Goal: Task Accomplishment & Management: Manage account settings

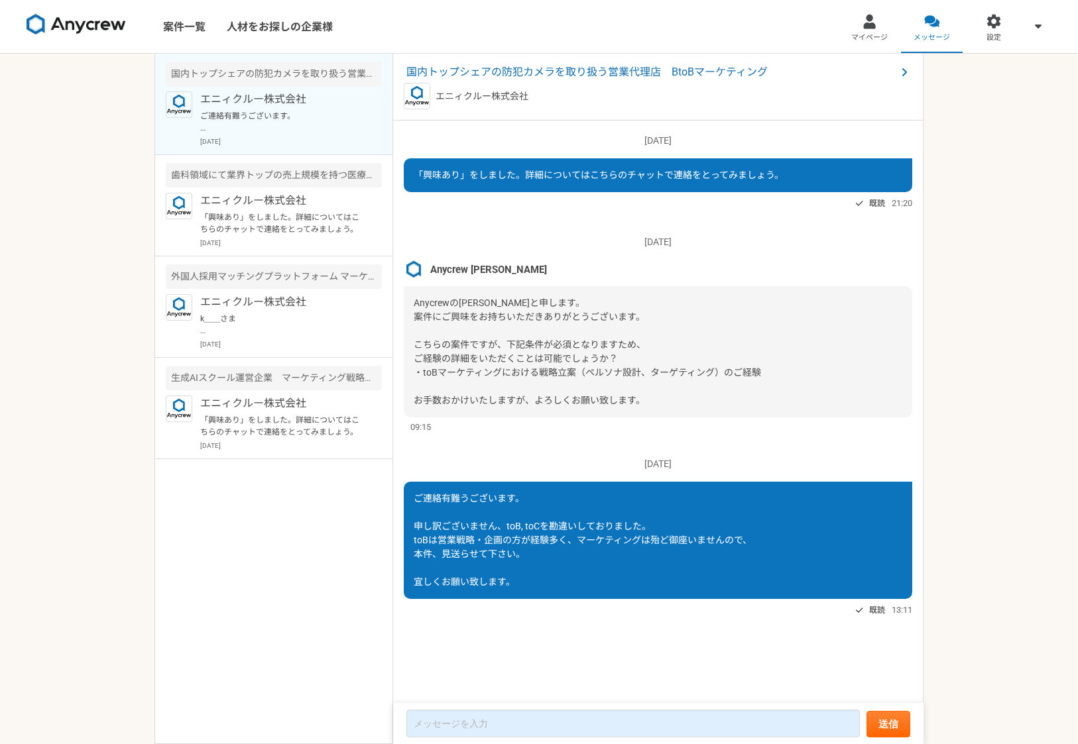
click at [95, 25] on img at bounding box center [76, 24] width 99 height 21
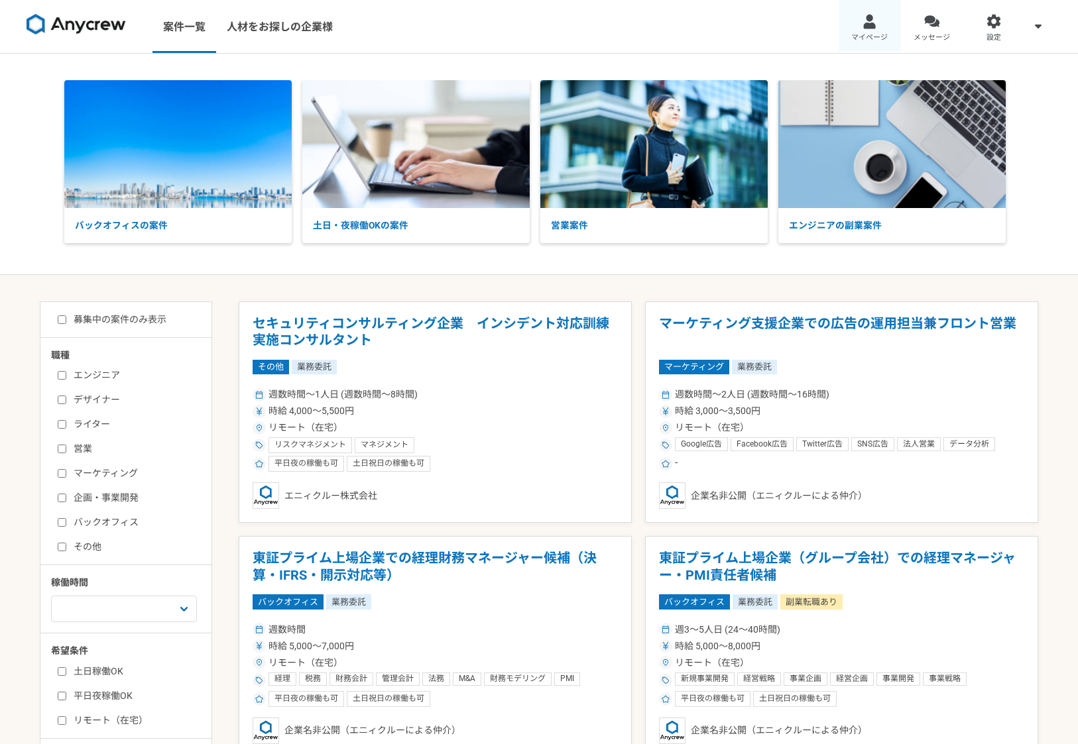
click at [881, 18] on link "マイページ" at bounding box center [869, 26] width 62 height 53
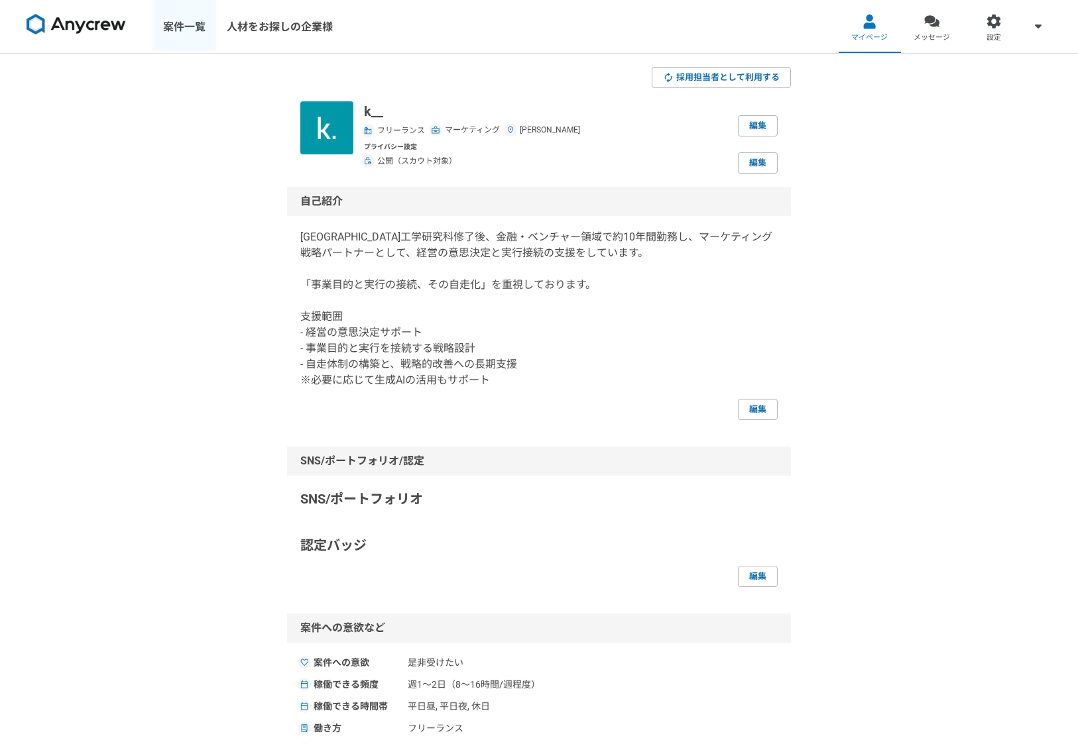
click at [174, 22] on link "案件一覧" at bounding box center [184, 26] width 64 height 53
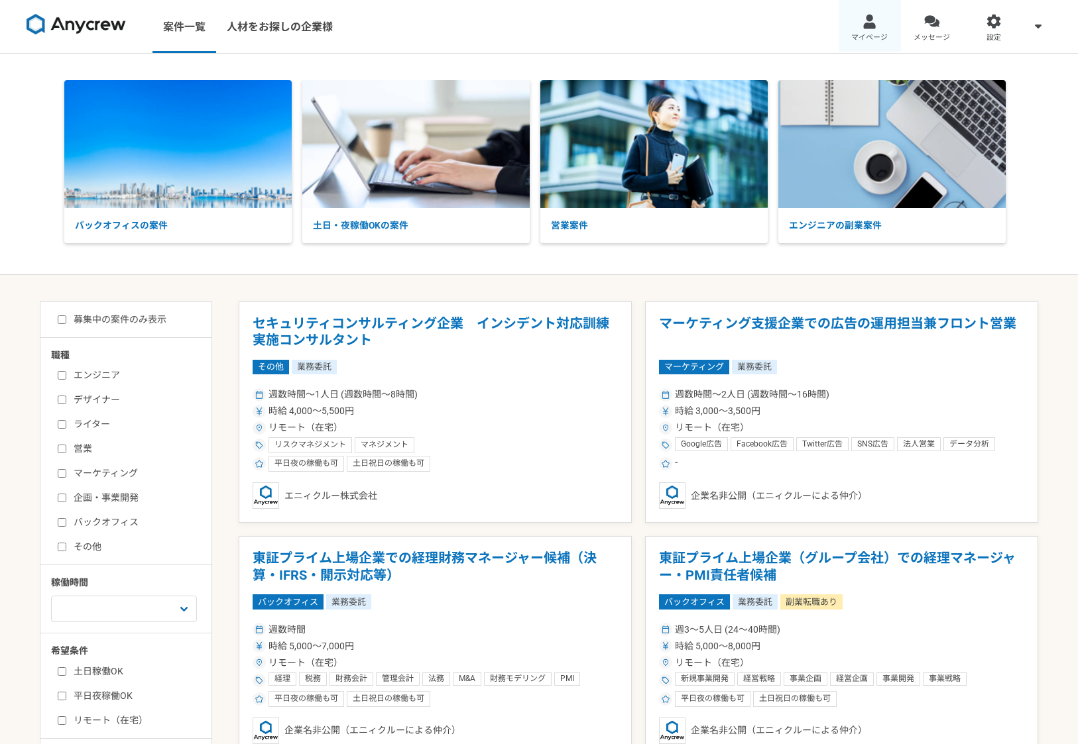
click at [876, 28] on link "マイページ" at bounding box center [869, 26] width 62 height 53
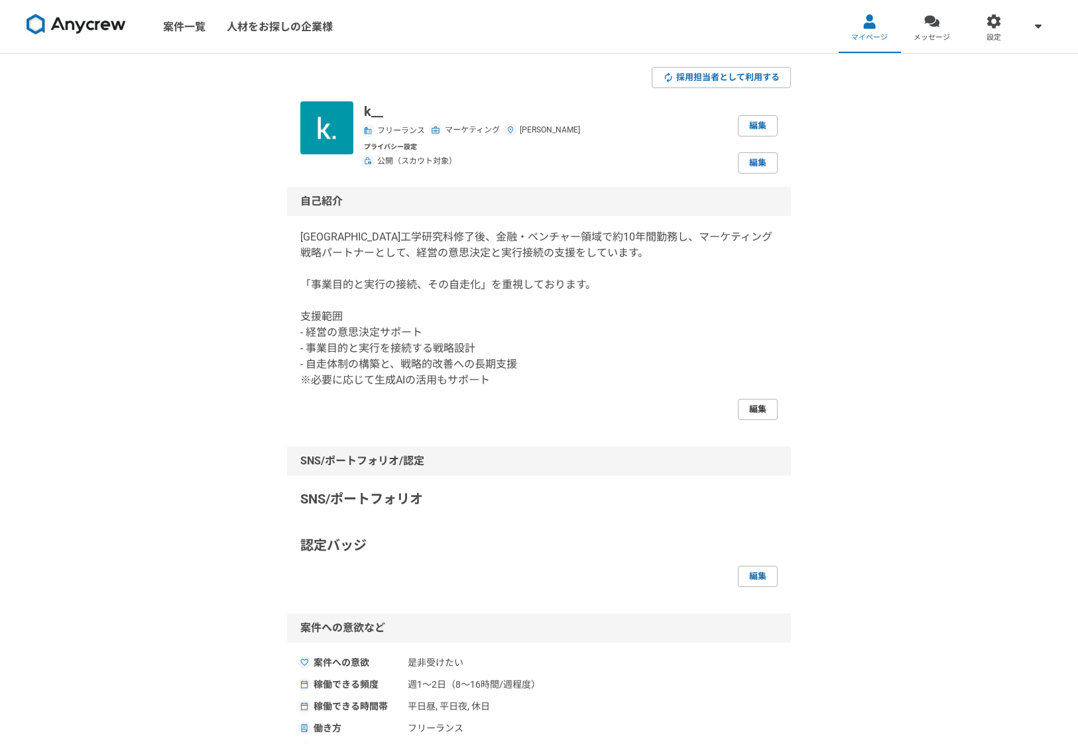
click at [755, 416] on link "編集" at bounding box center [758, 409] width 40 height 21
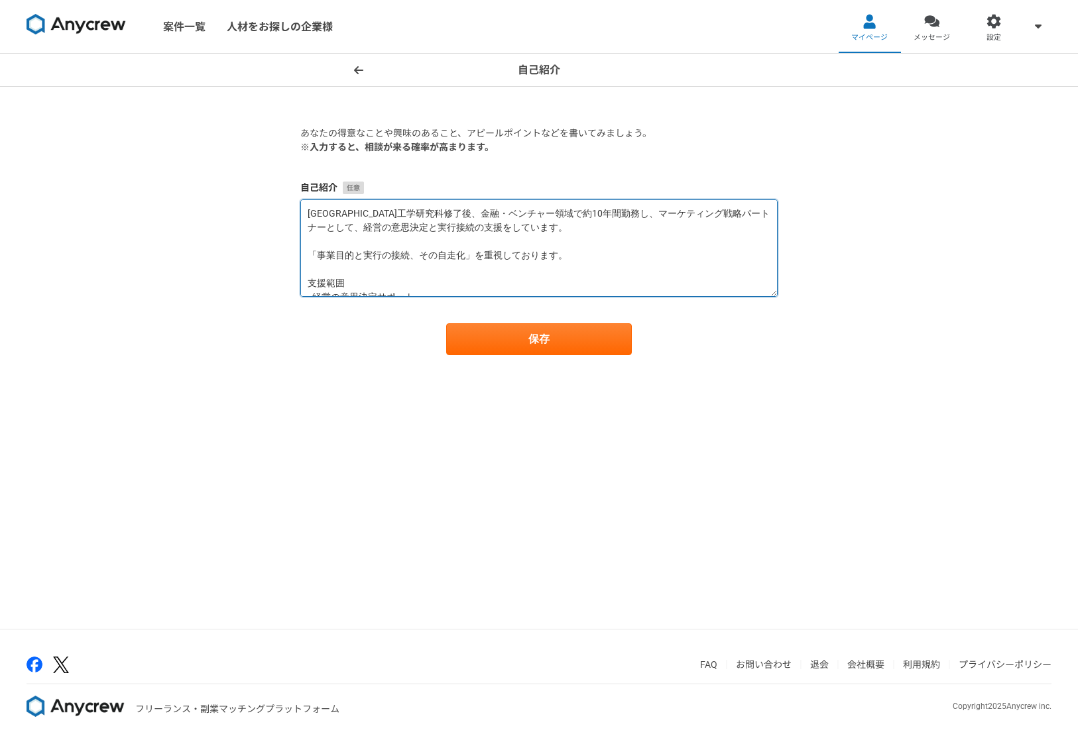
drag, startPoint x: 306, startPoint y: 253, endPoint x: 594, endPoint y: 259, distance: 287.7
click at [594, 259] on textarea "[GEOGRAPHIC_DATA]工学研究科修了後、金融・ベンチャー領域で約10年間勤務し、マーケティング戦略パートナーとして、経営の意思決定と実行接続の支援…" at bounding box center [538, 247] width 477 height 97
paste textarea "るため、 施策単体の提案や定型的な進め方ではなく、伴走・共創型のスタンスで支援してい"
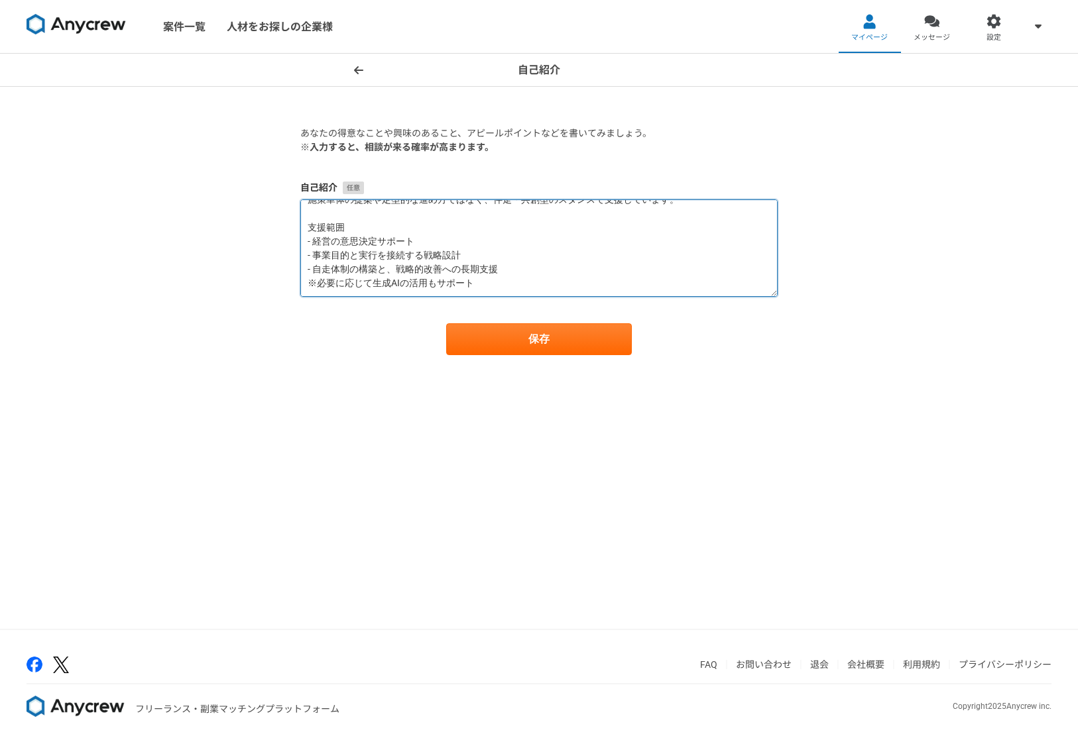
scroll to position [84, 0]
type textarea "[GEOGRAPHIC_DATA]工学研究科修了後、金融・ベンチャー領域で約10年間勤務し、マーケティング戦略パートナーとして、経営の意思決定と実行接続の支援…"
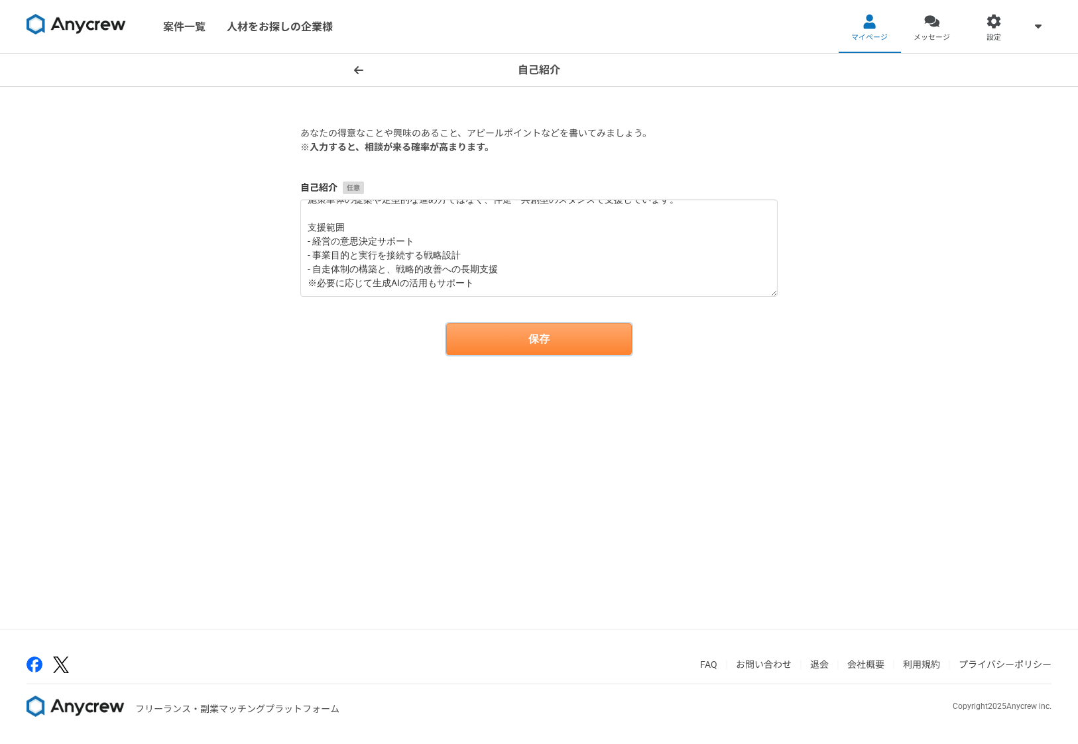
click at [510, 343] on button "保存" at bounding box center [539, 339] width 186 height 32
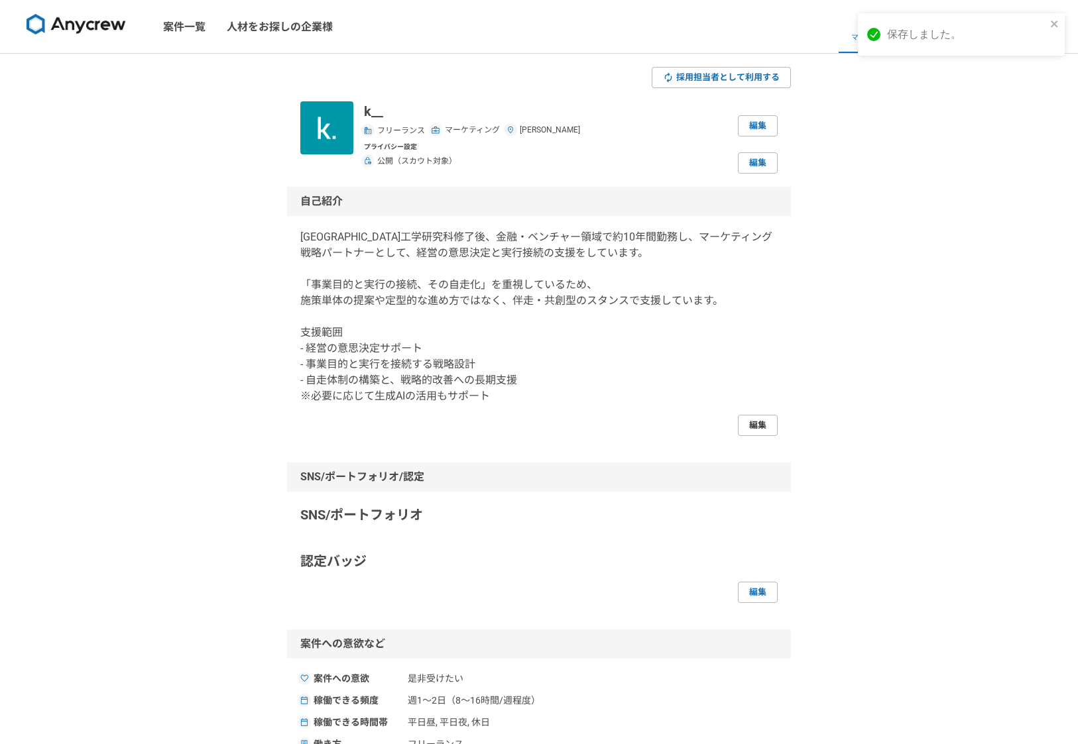
click at [755, 425] on link "編集" at bounding box center [758, 425] width 40 height 21
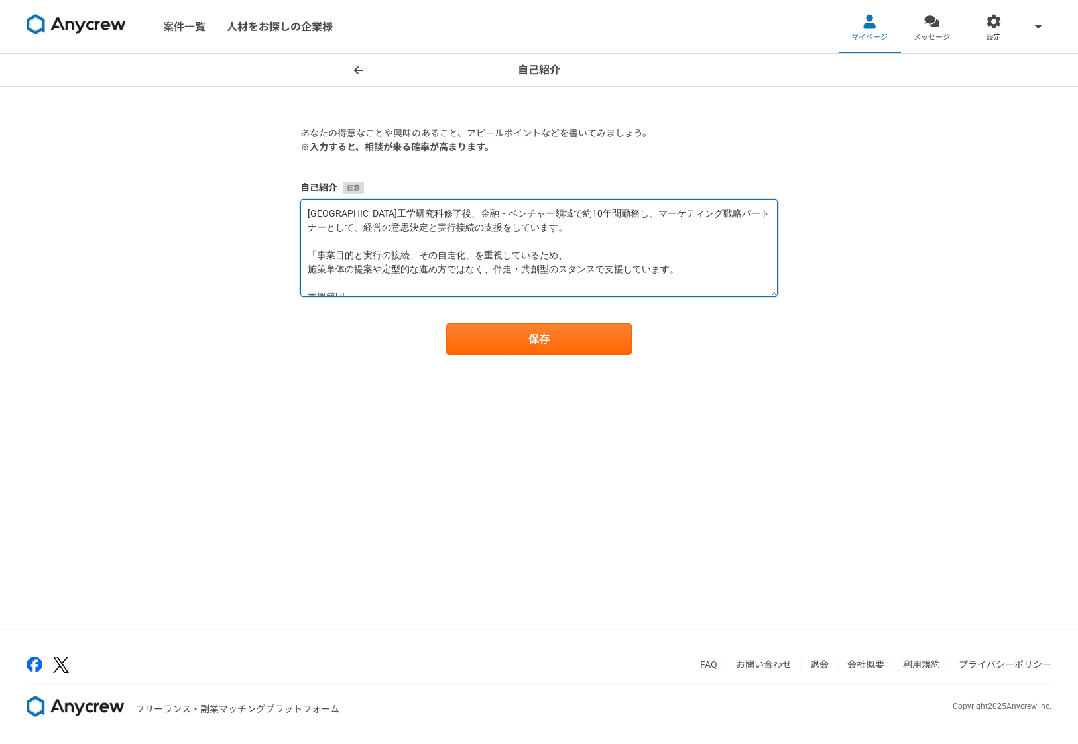
drag, startPoint x: 345, startPoint y: 211, endPoint x: 280, endPoint y: 209, distance: 65.0
click at [280, 209] on div "自己紹介 あなたの得意なことや興味のあること、アピールポイントなどを書いてみましょう。 ※入力すると、相談が来る確率が高まります。 自己紹介 [GEOGRAP…" at bounding box center [539, 341] width 1078 height 575
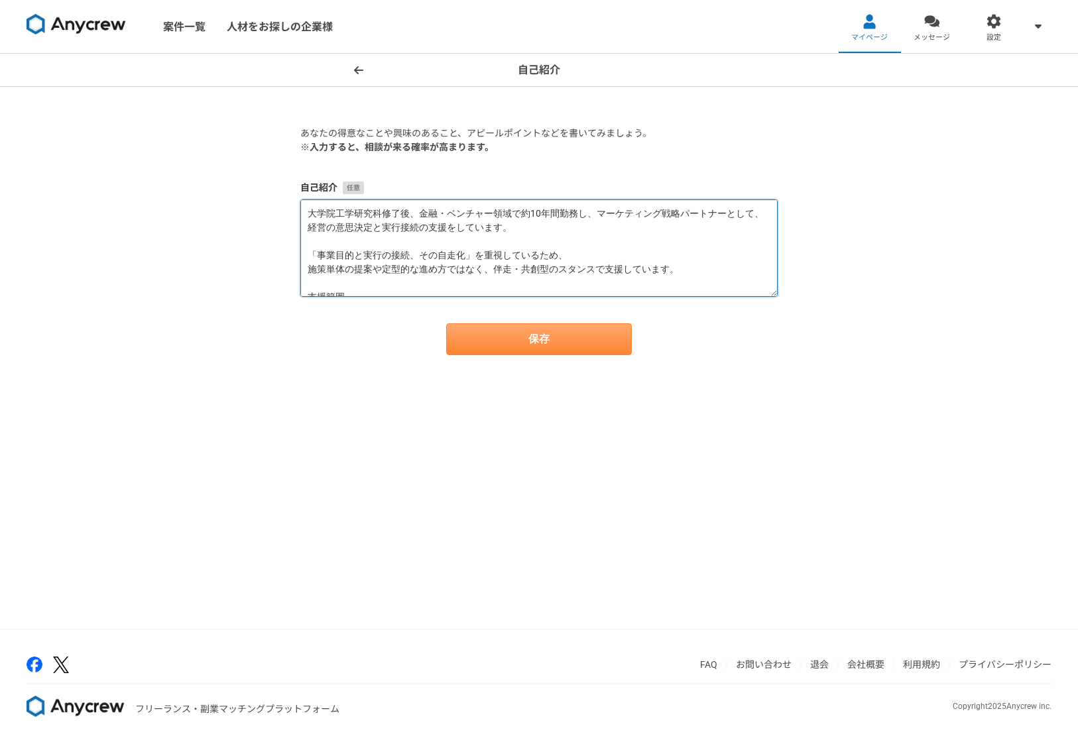
type textarea "大学院工学研究科修了後、金融・ベンチャー領域で約10年間勤務し、マーケティング戦略パートナーとして、経営の意思決定と実行接続の支援をしています。 「事業目的と…"
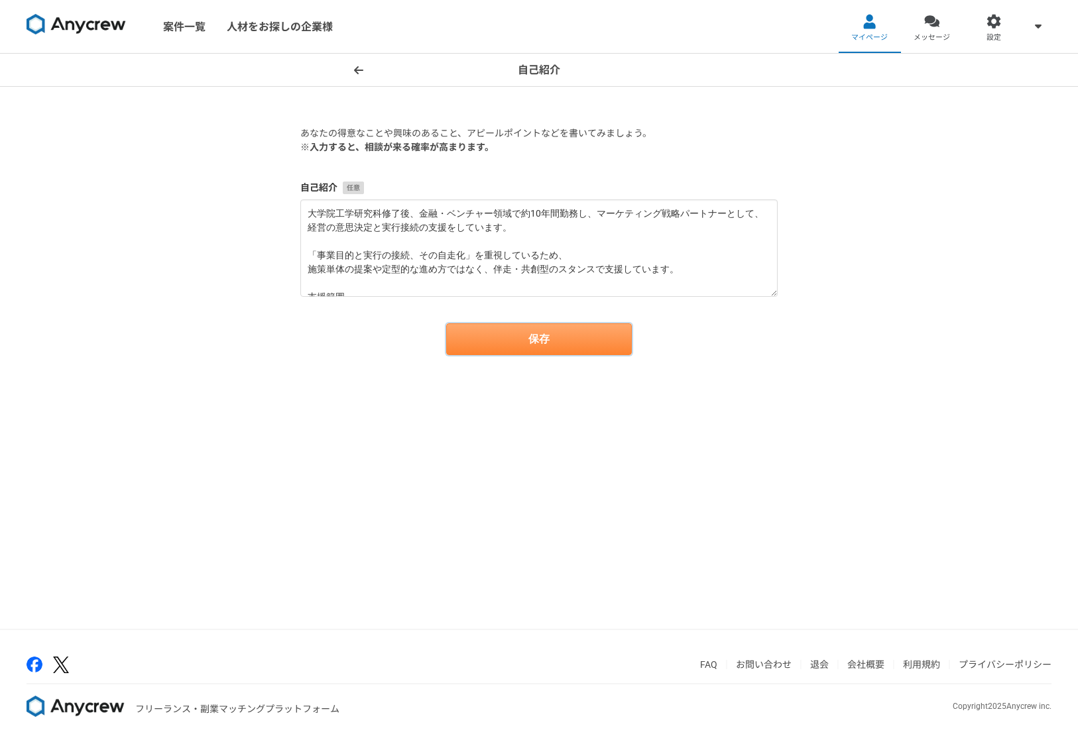
click at [520, 338] on button "保存" at bounding box center [539, 339] width 186 height 32
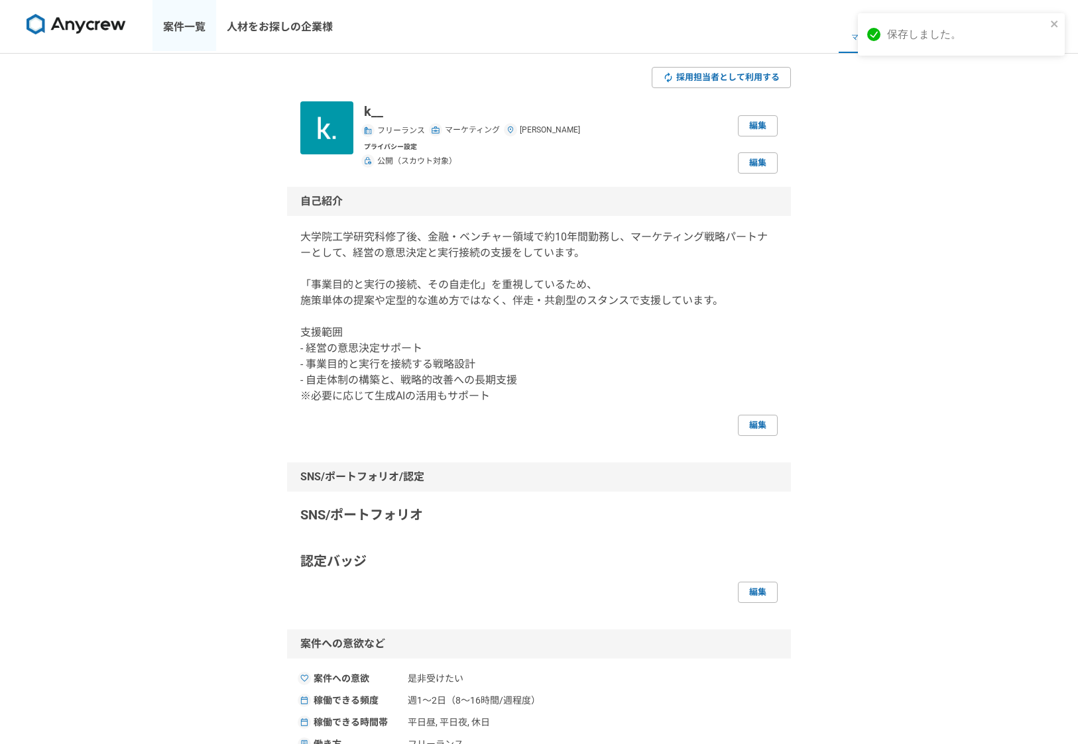
click at [184, 24] on link "案件一覧" at bounding box center [184, 26] width 64 height 53
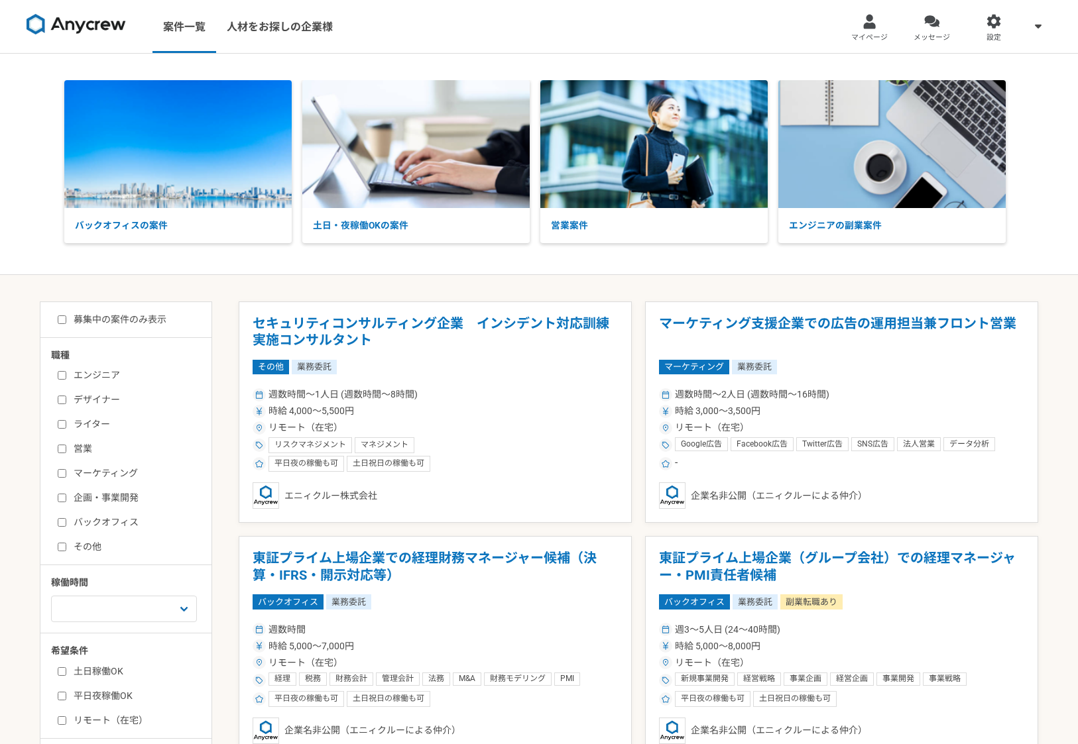
click at [62, 319] on input "募集中の案件のみ表示" at bounding box center [62, 319] width 9 height 9
checkbox input "true"
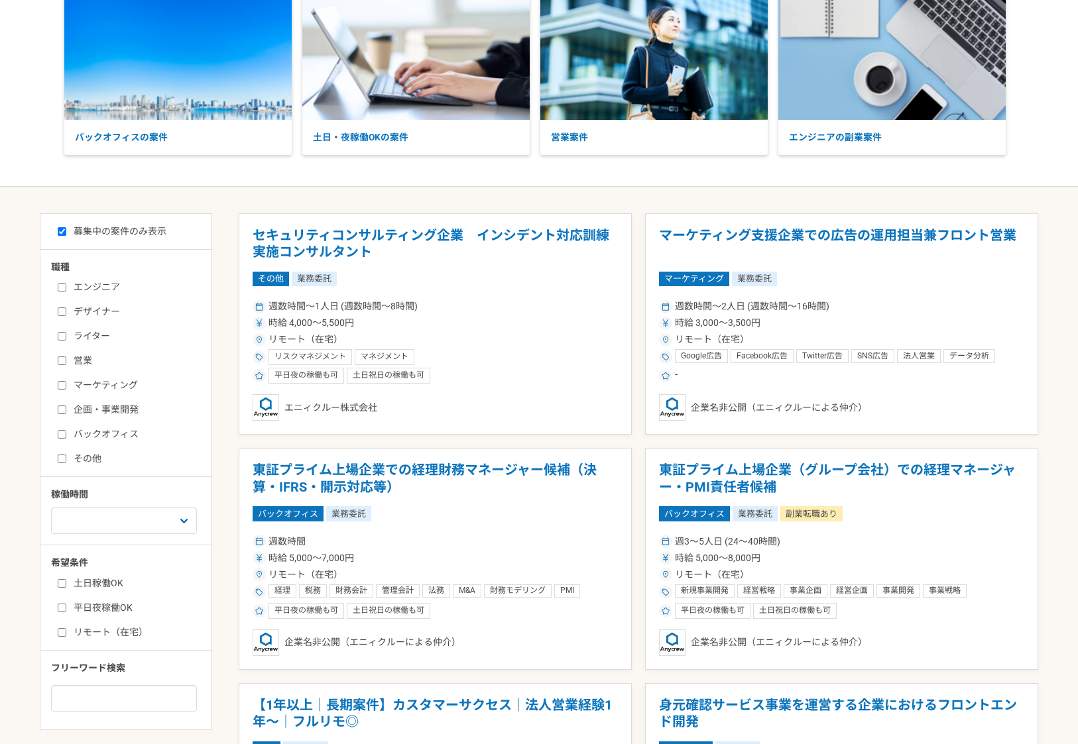
scroll to position [99, 0]
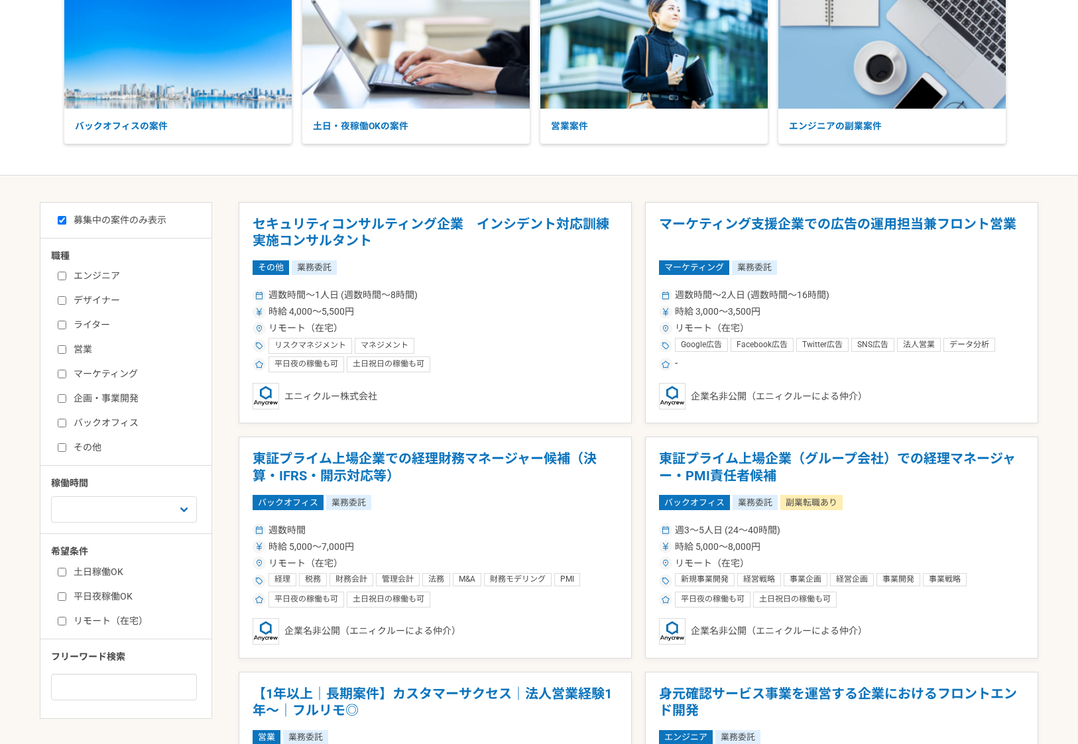
click at [62, 370] on input "マーケティング" at bounding box center [62, 374] width 9 height 9
checkbox input "true"
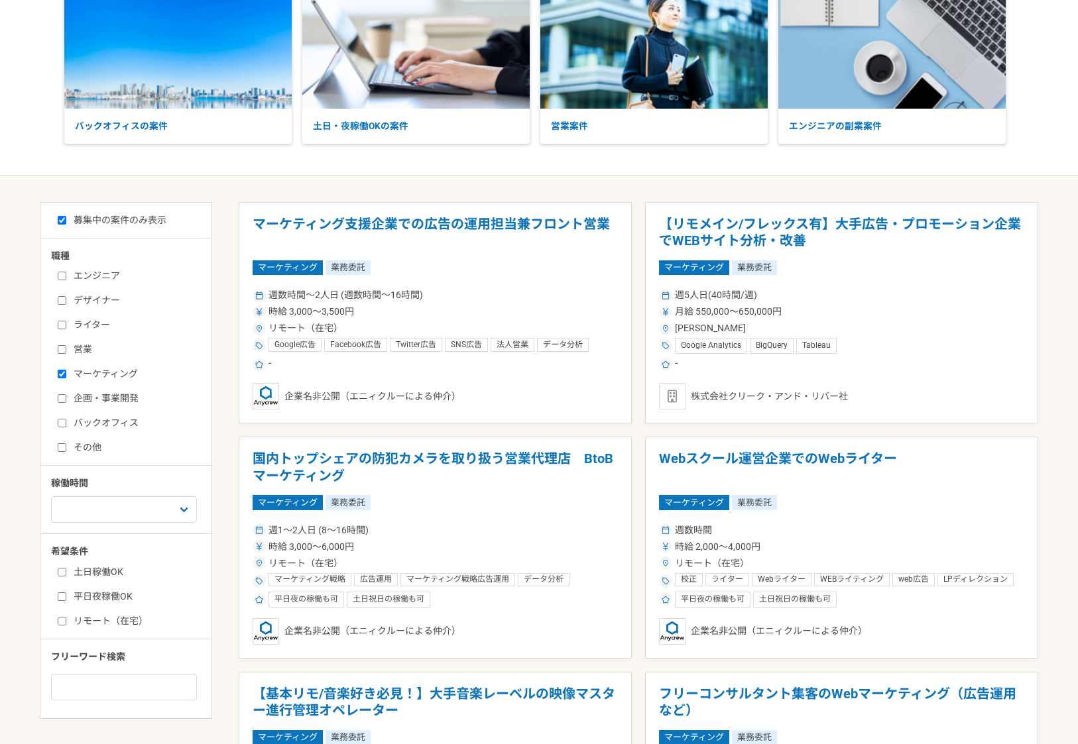
click at [63, 447] on input "その他" at bounding box center [62, 447] width 9 height 9
checkbox input "true"
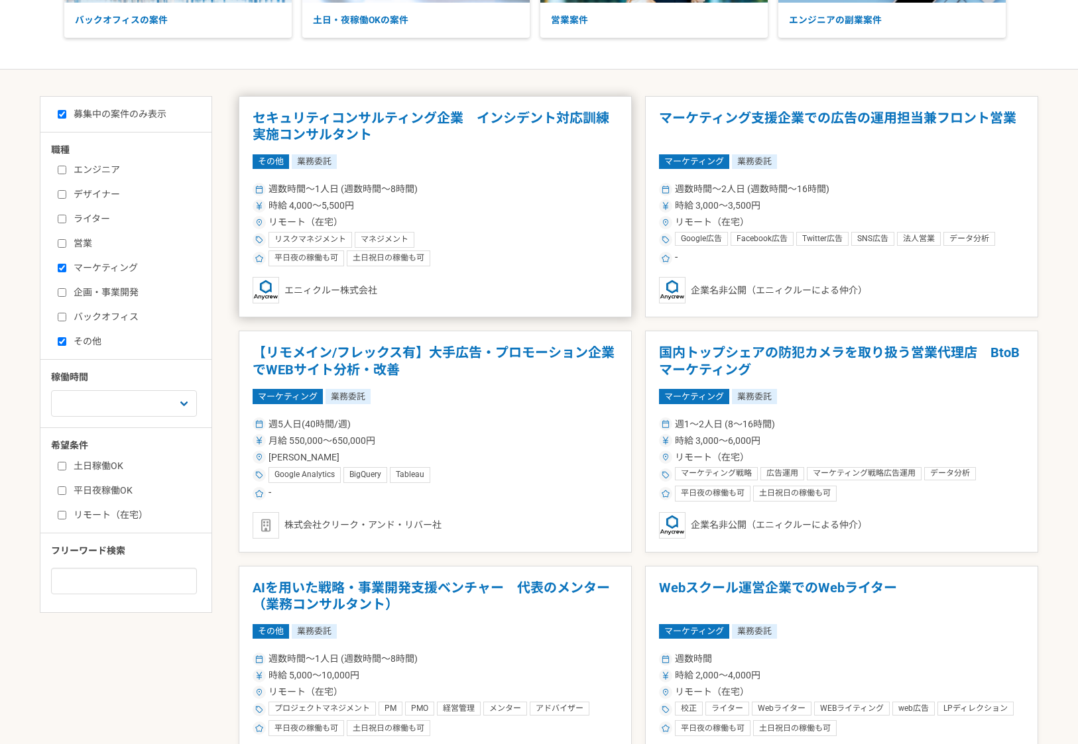
scroll to position [209, 0]
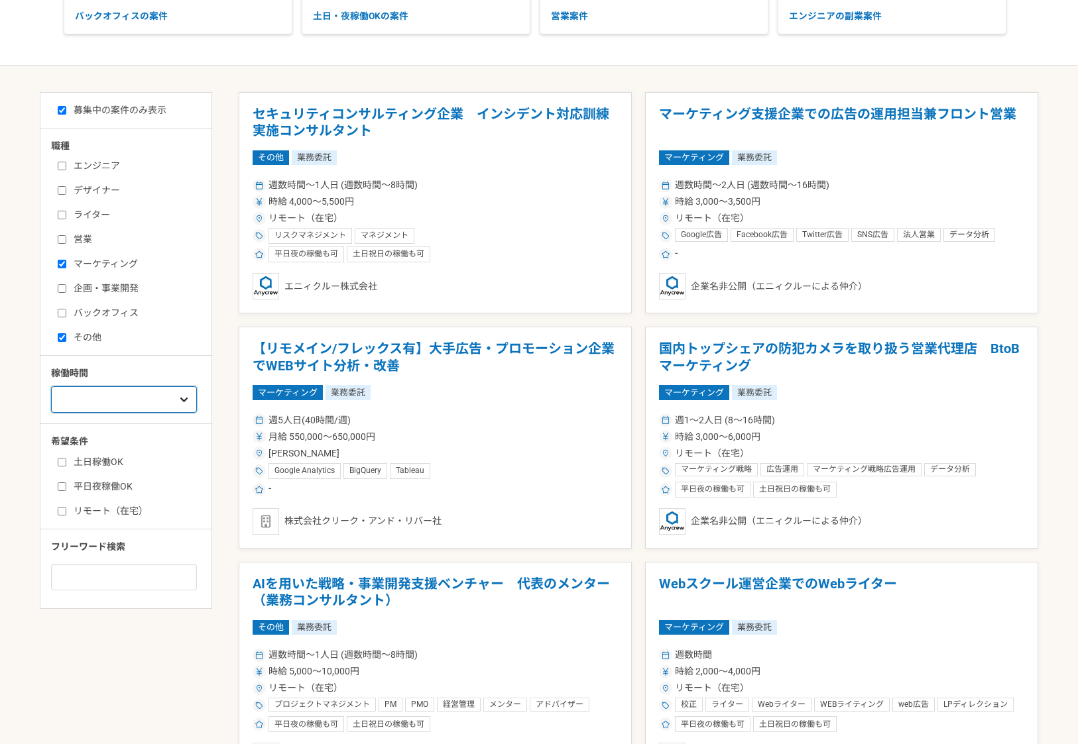
click at [112, 396] on select "週1人日（8時間）以下 週2人日（16時間）以下 週3人日（24時間）以下 週4人日（32時間）以下 週5人日（40時間）以下" at bounding box center [124, 399] width 146 height 27
select select "2"
click at [51, 386] on select "週1人日（8時間）以下 週2人日（16時間）以下 週3人日（24時間）以下 週4人日（32時間）以下 週5人日（40時間）以下" at bounding box center [124, 399] width 146 height 27
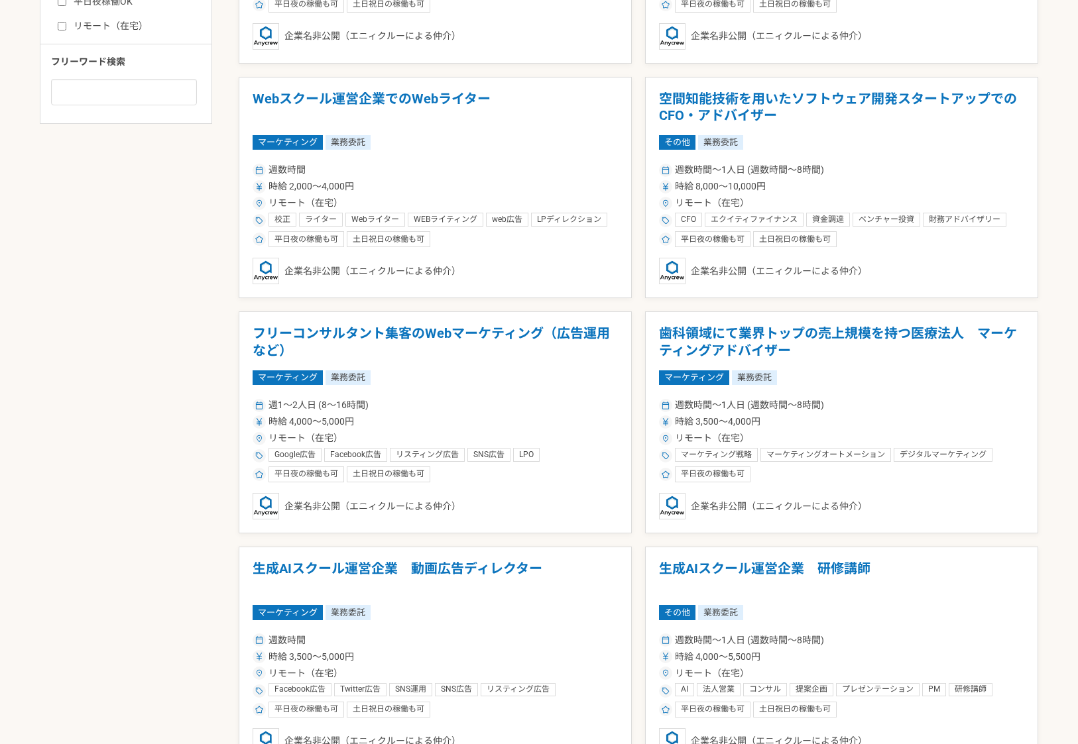
scroll to position [697, 0]
